Goal: Task Accomplishment & Management: Use online tool/utility

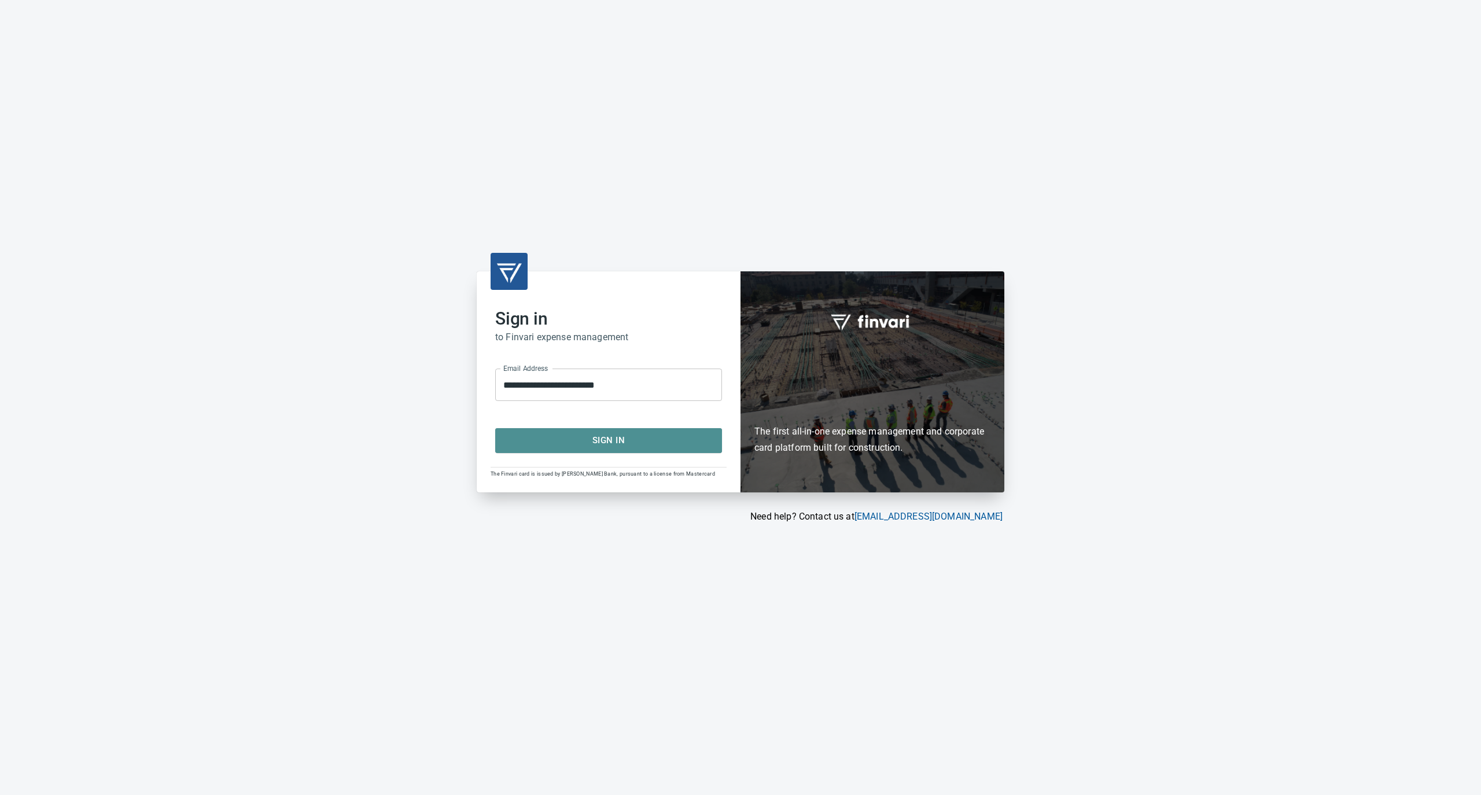
click at [593, 450] on button "Sign In" at bounding box center [608, 440] width 227 height 24
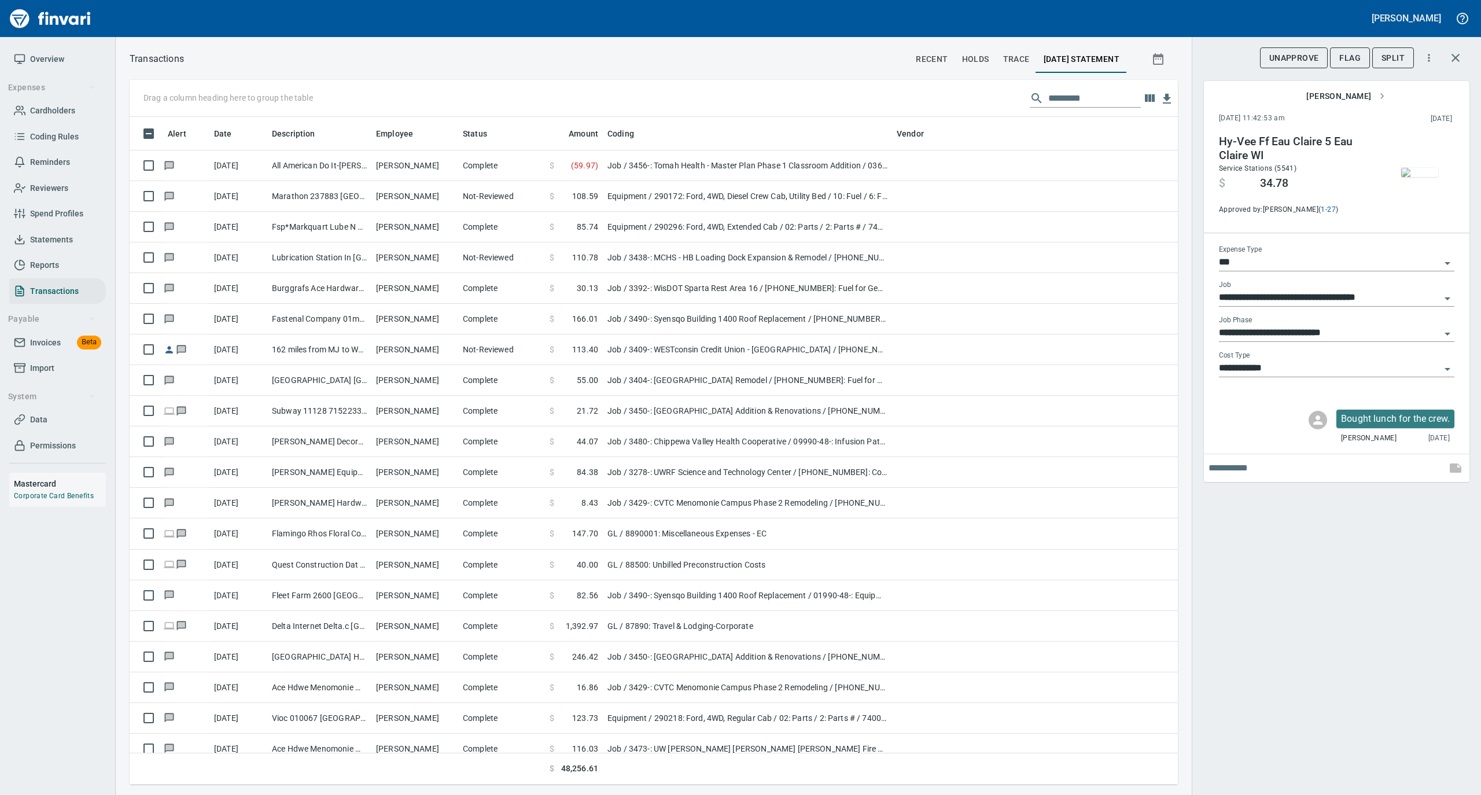
scroll to position [656, 1025]
click at [1066, 102] on input "text" at bounding box center [1094, 98] width 93 height 19
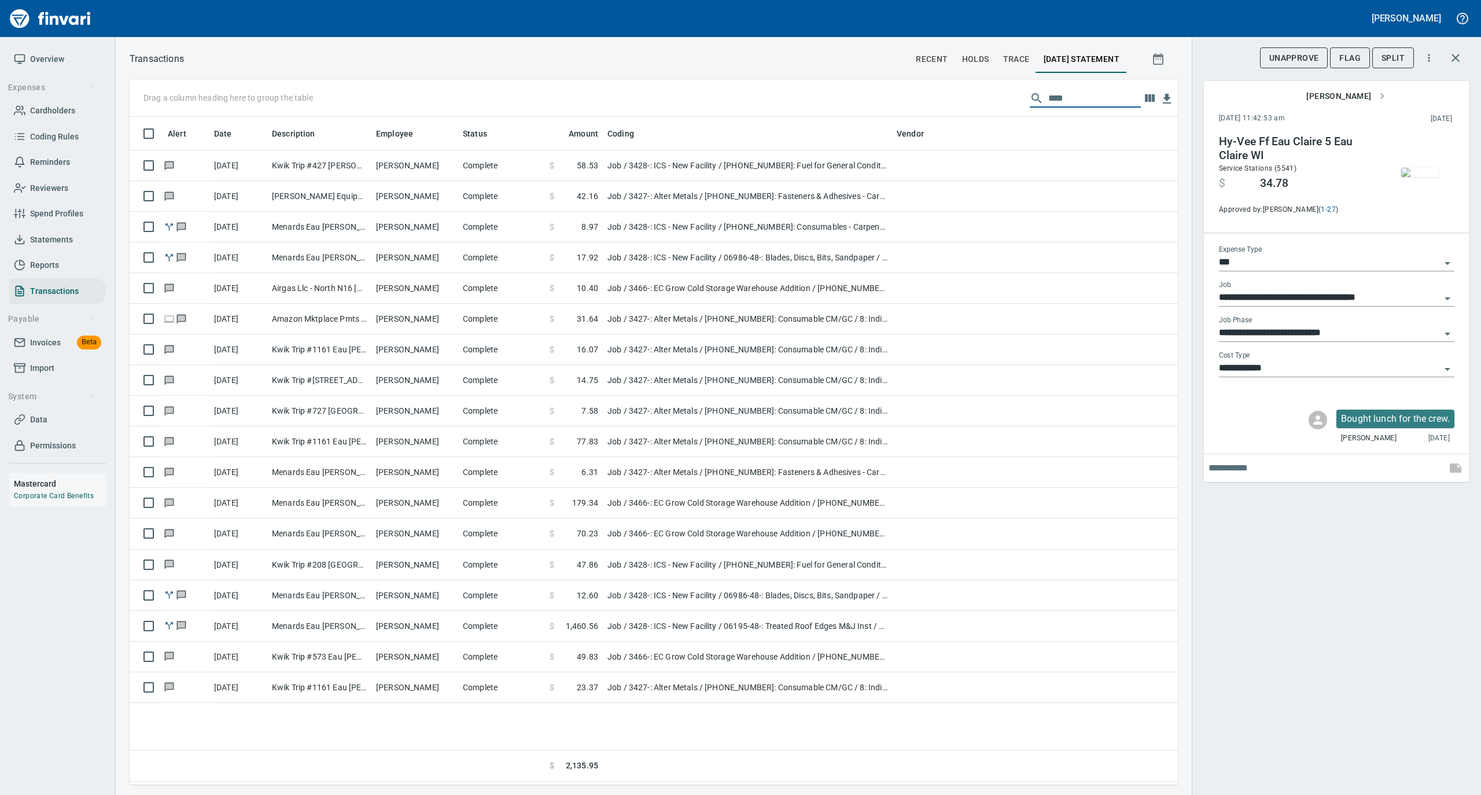
type input "****"
click at [57, 102] on link "Cardholders" at bounding box center [57, 111] width 97 height 26
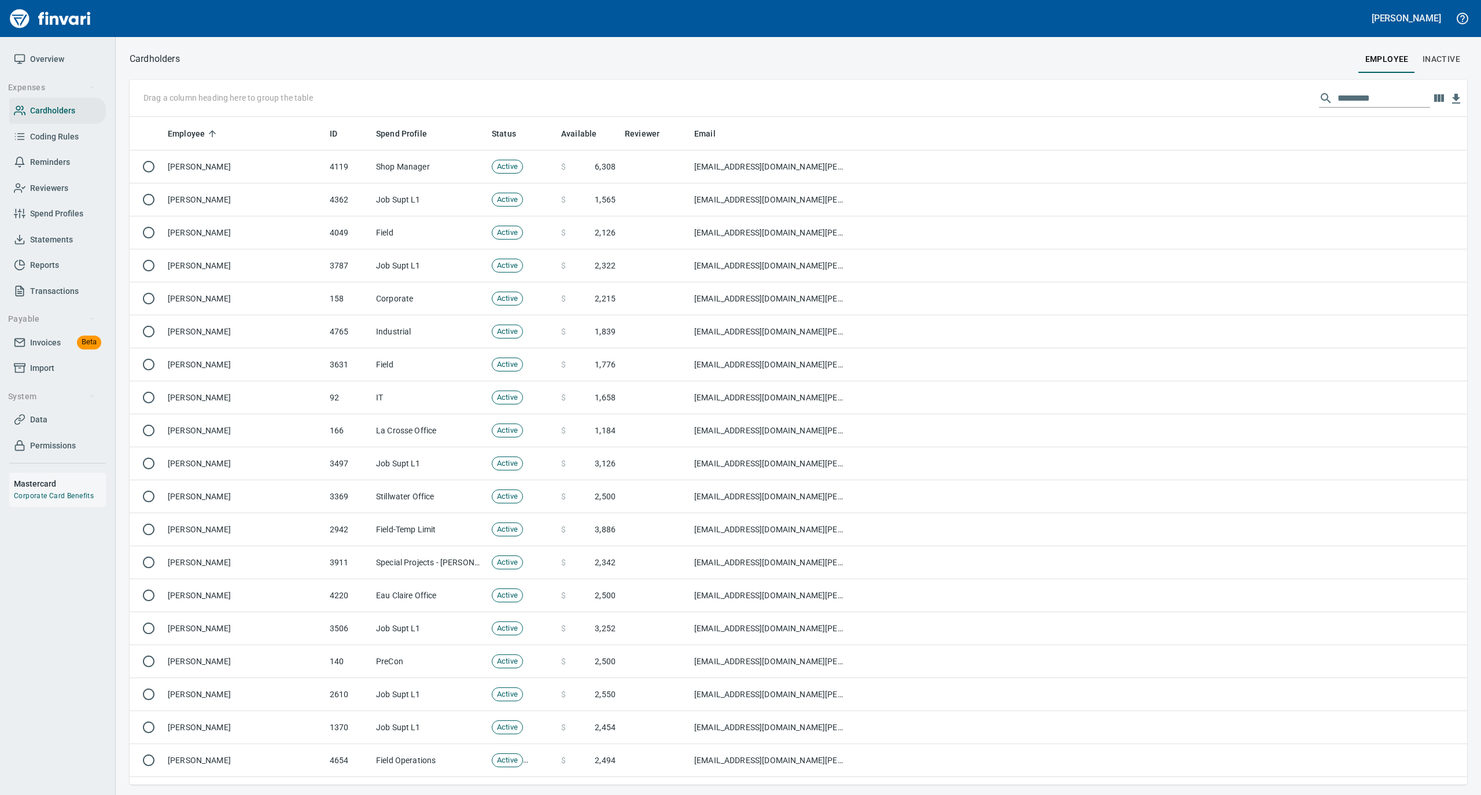
scroll to position [656, 1315]
click at [1338, 97] on input "text" at bounding box center [1384, 98] width 93 height 19
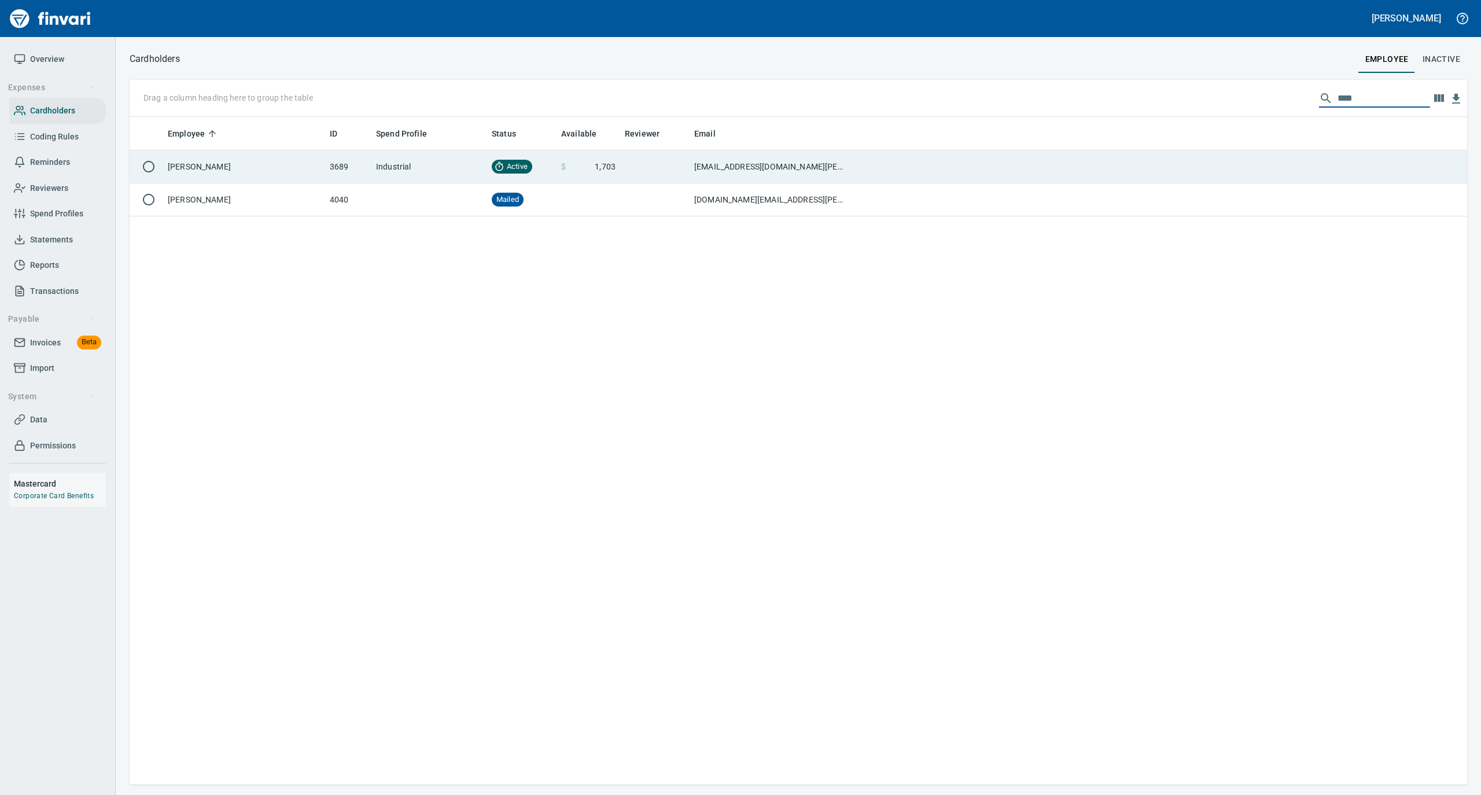
type input "****"
click at [253, 159] on td "[PERSON_NAME]" at bounding box center [244, 166] width 162 height 33
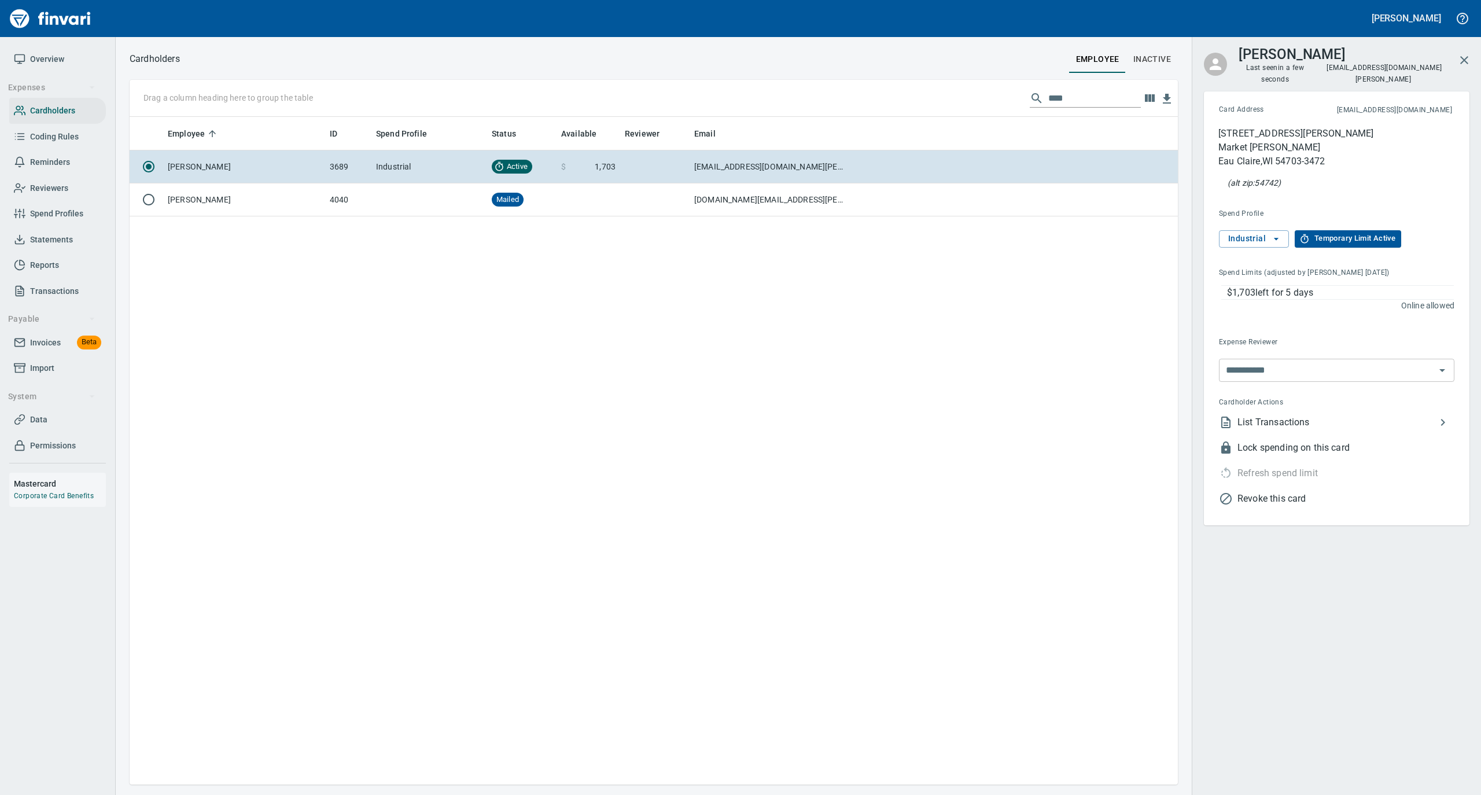
scroll to position [656, 1037]
click at [1268, 415] on span "List Transactions" at bounding box center [1337, 422] width 198 height 14
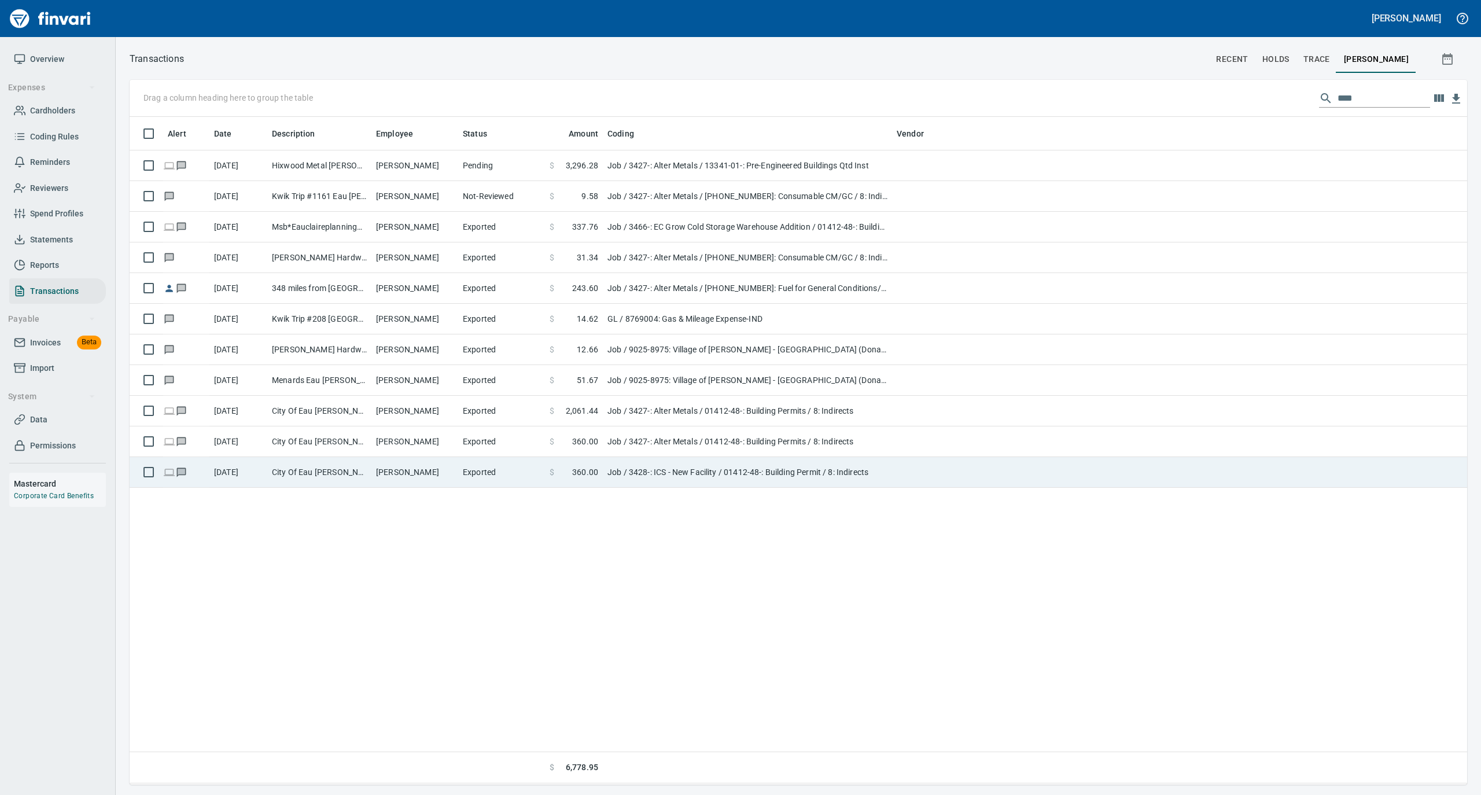
scroll to position [656, 1326]
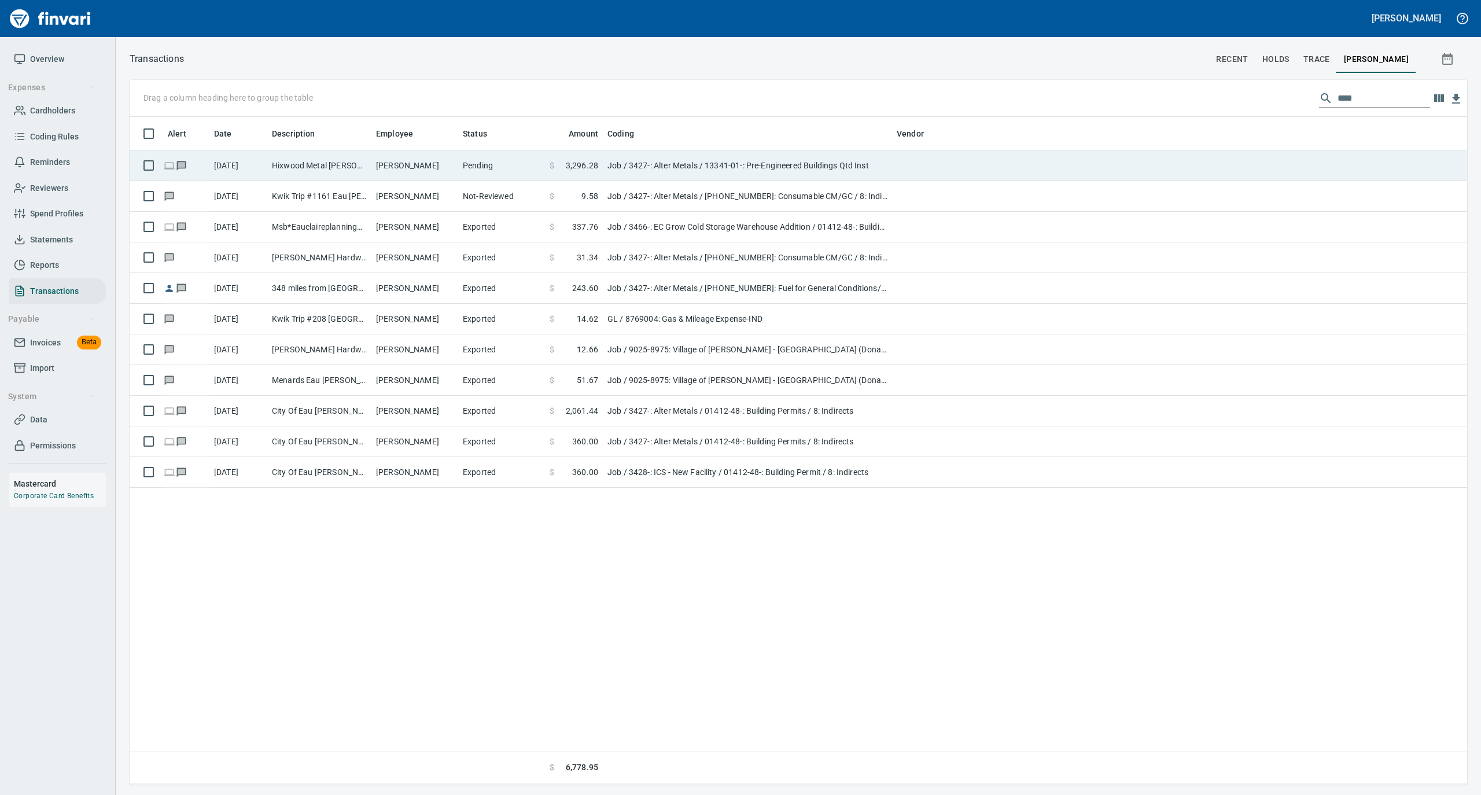
click at [373, 163] on td "[PERSON_NAME]" at bounding box center [414, 165] width 87 height 31
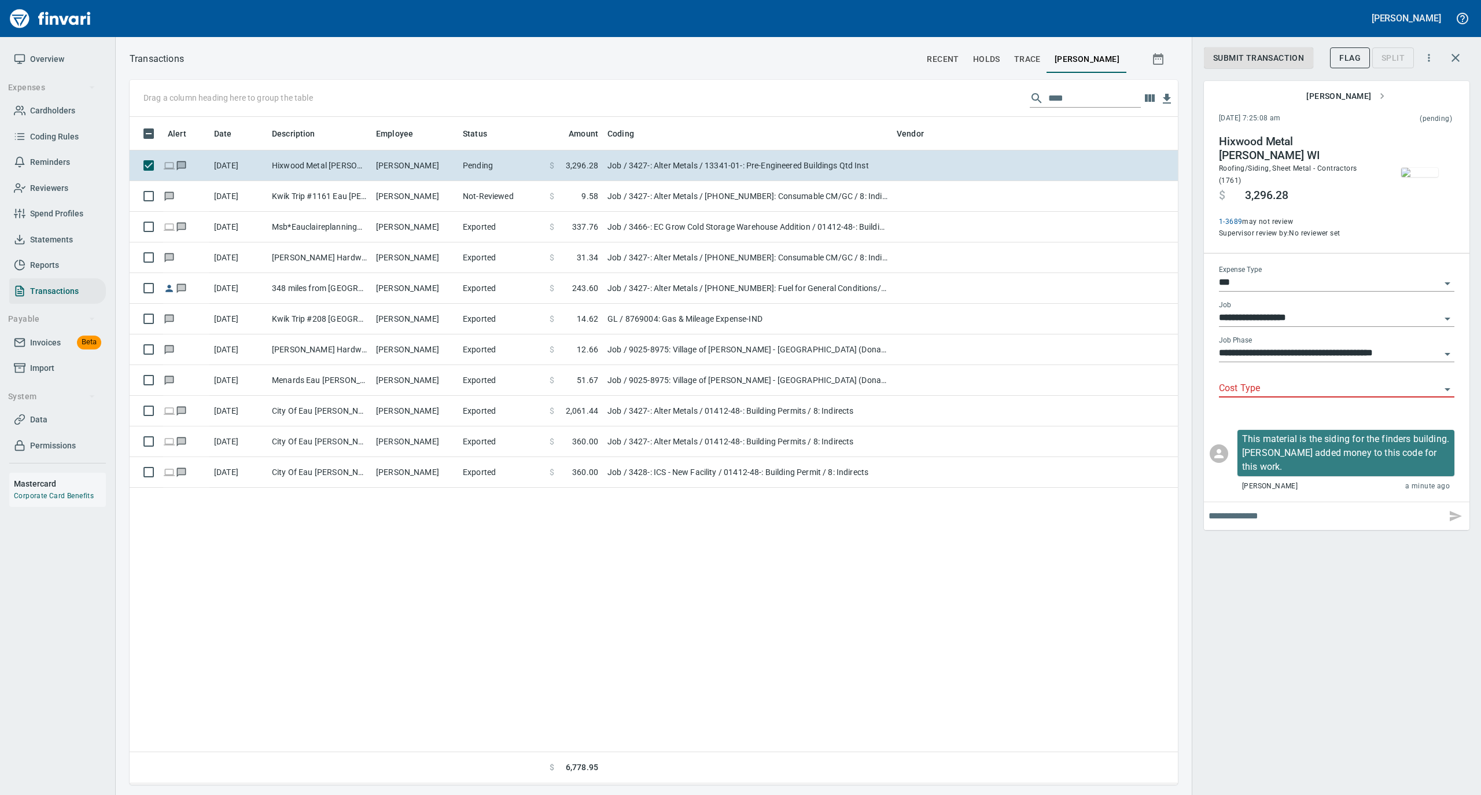
scroll to position [656, 1037]
click at [1232, 52] on span "Submit Transaction" at bounding box center [1258, 58] width 91 height 14
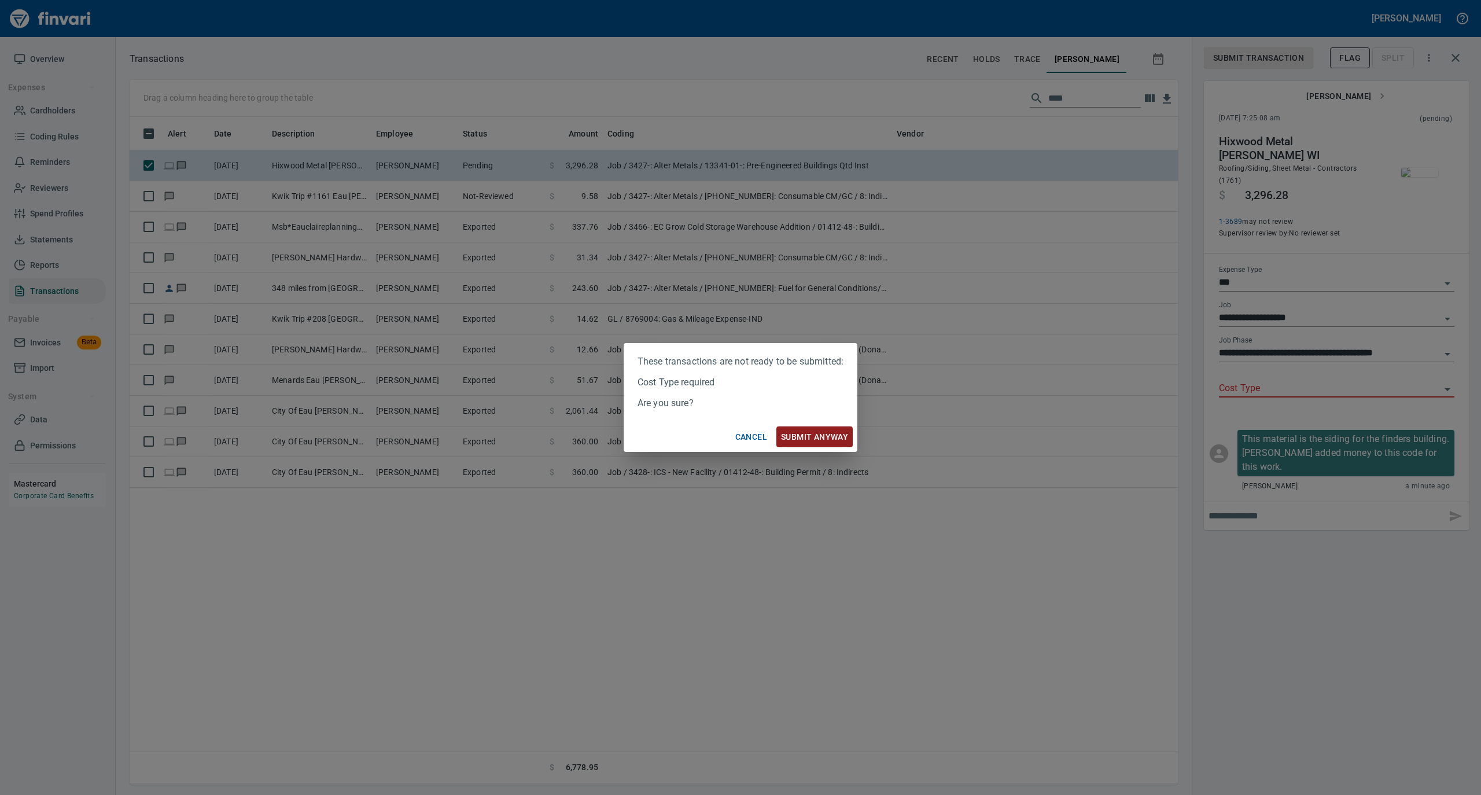
click at [813, 436] on span "Submit anyway" at bounding box center [814, 437] width 67 height 14
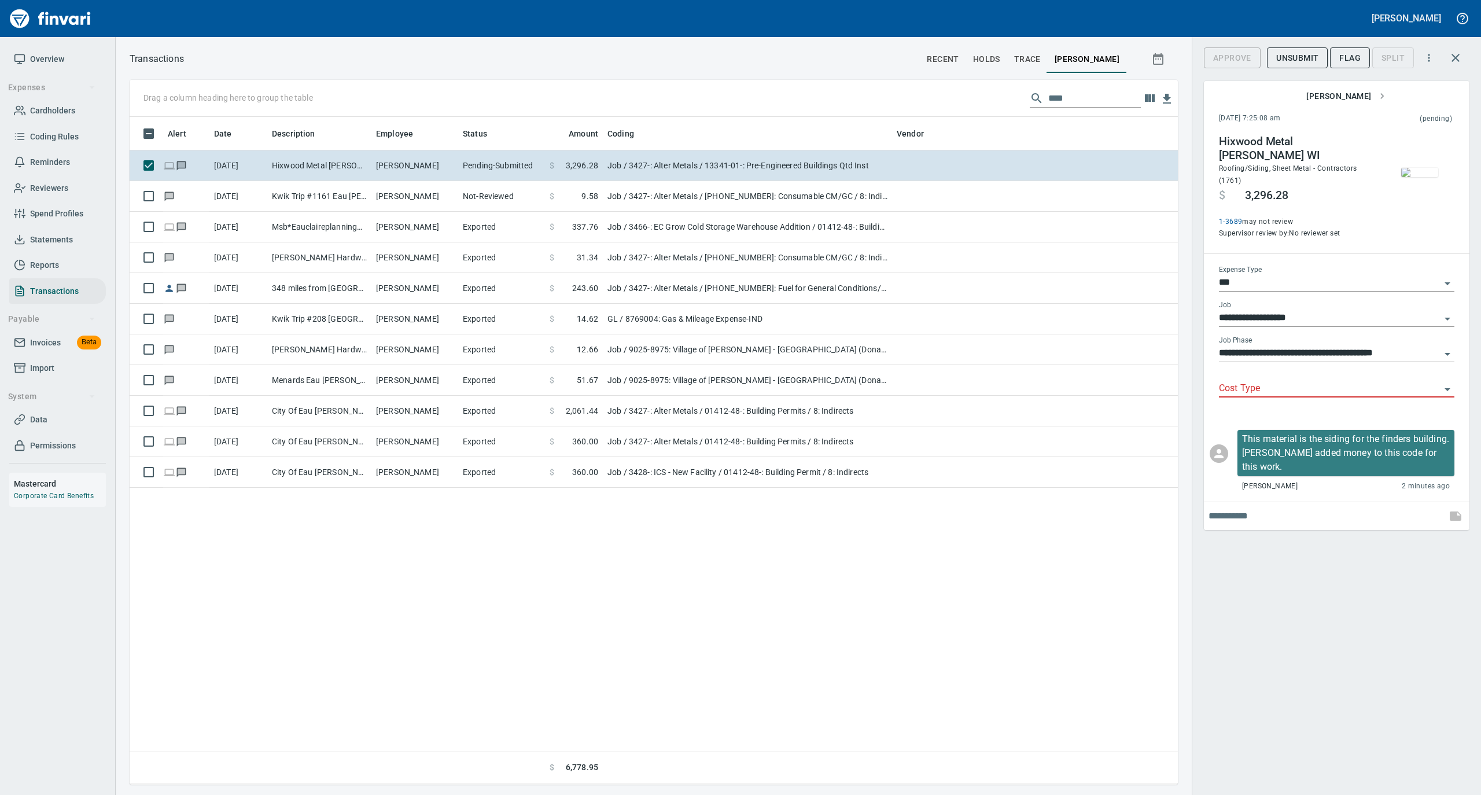
click at [1446, 347] on icon "Open" at bounding box center [1448, 354] width 14 height 14
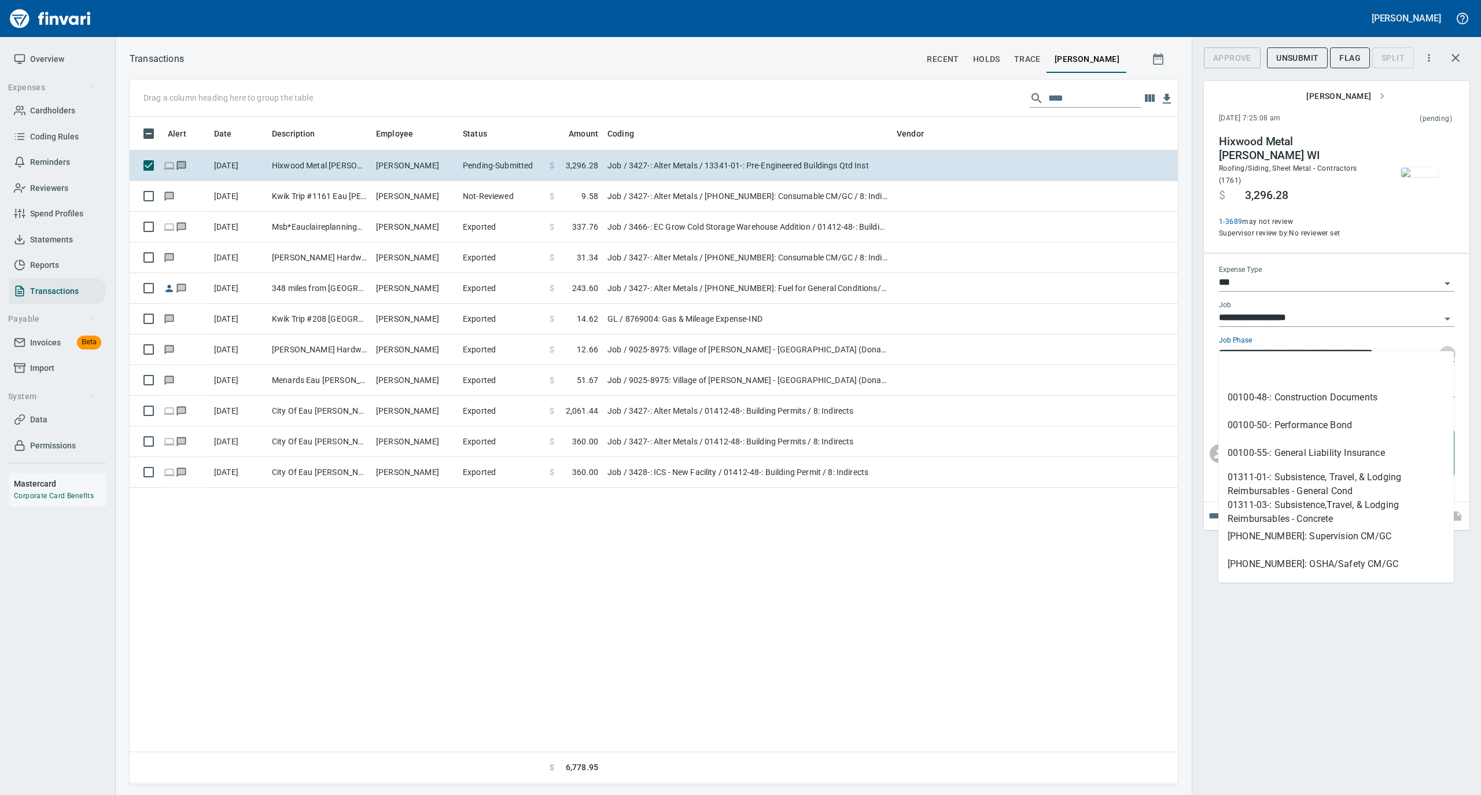
click at [1446, 347] on icon "Close" at bounding box center [1448, 354] width 14 height 14
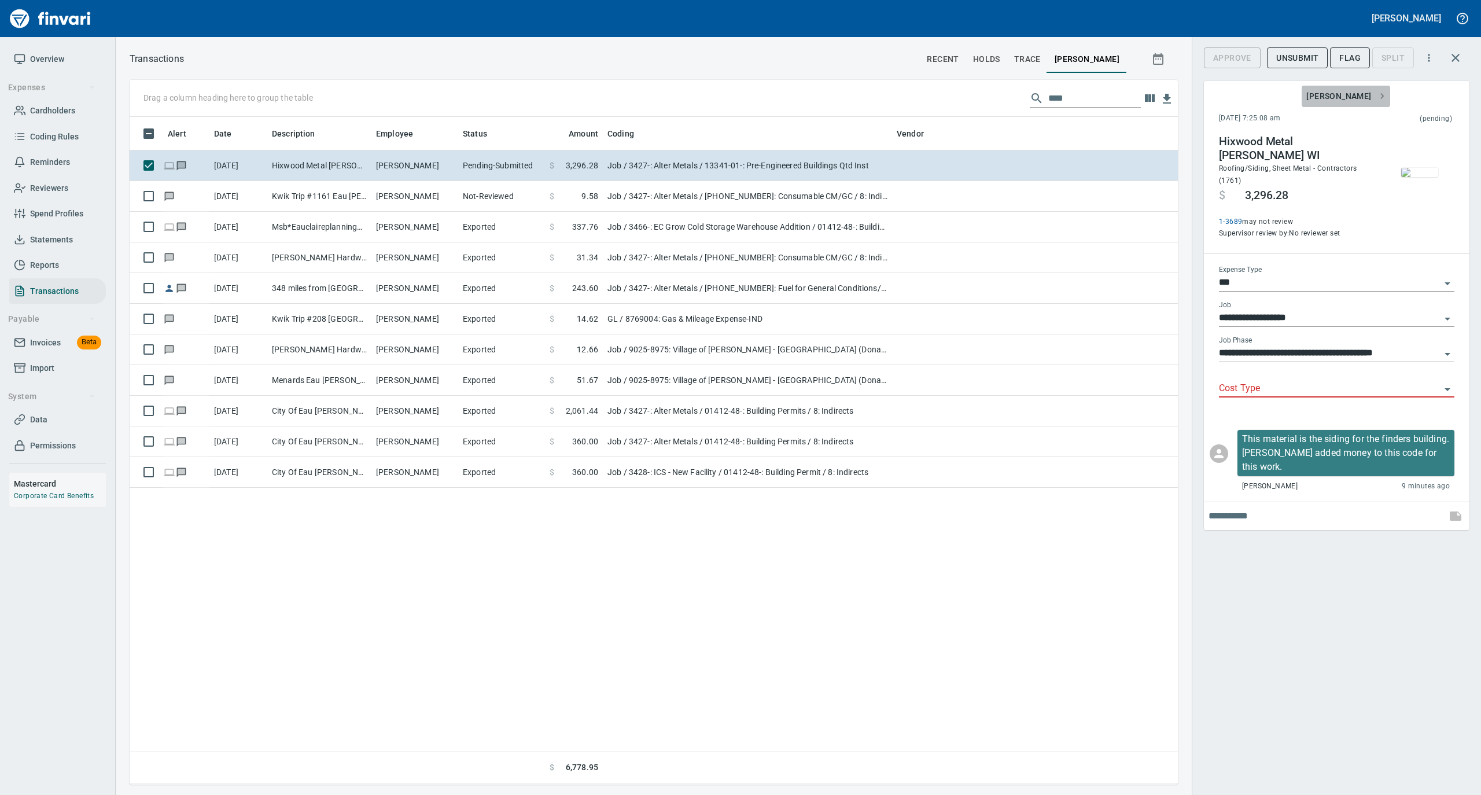
click at [1359, 100] on span "[PERSON_NAME]" at bounding box center [1345, 96] width 79 height 14
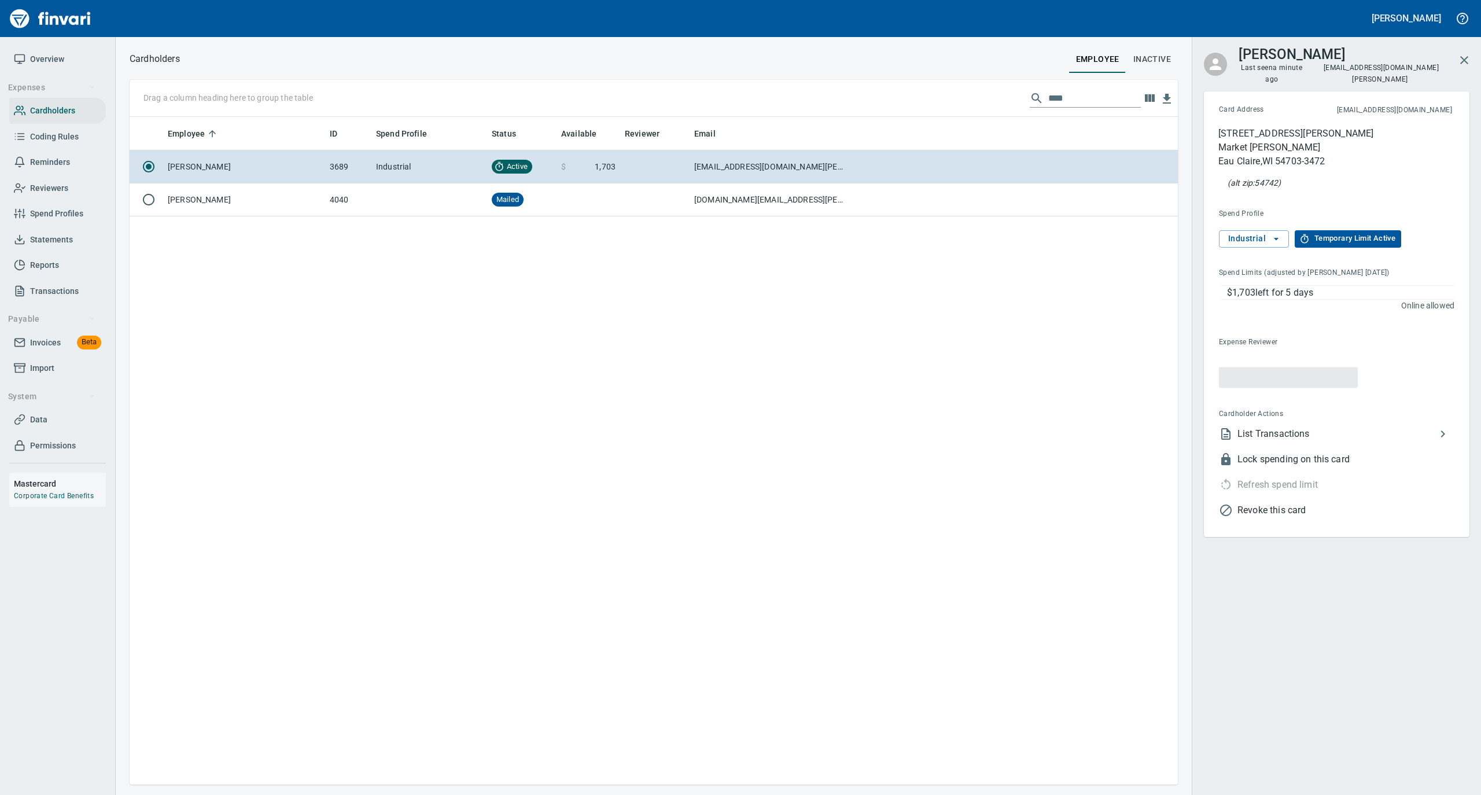
scroll to position [656, 1037]
